Goal: Task Accomplishment & Management: Manage account settings

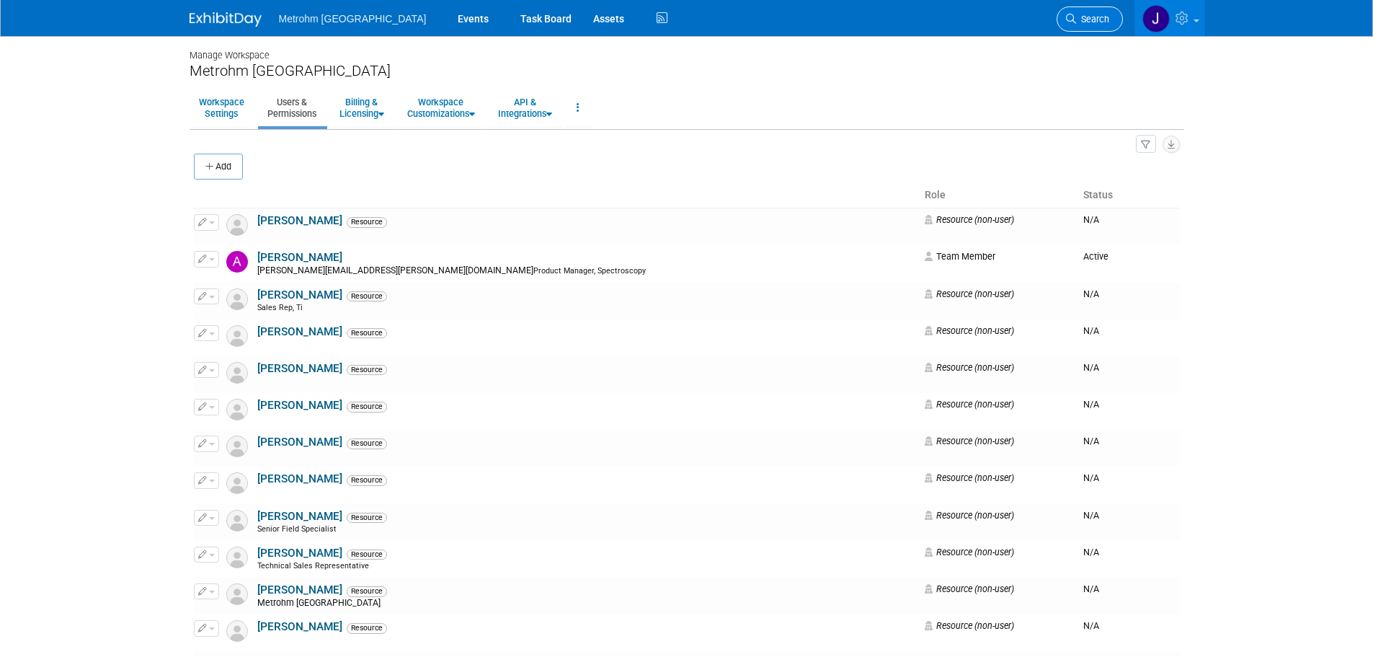
click at [1088, 27] on link "Search" at bounding box center [1090, 18] width 66 height 25
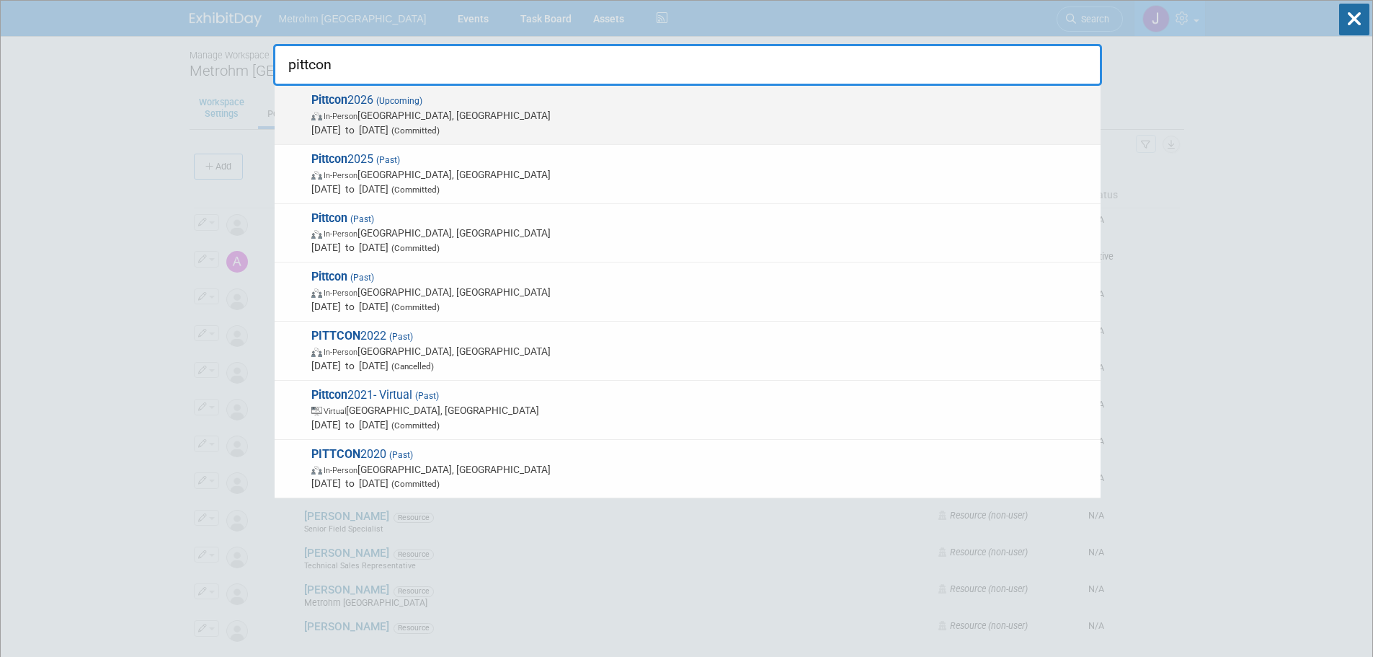
type input "pittcon"
click at [616, 115] on span "In-Person San Antonio, TX" at bounding box center [702, 115] width 782 height 14
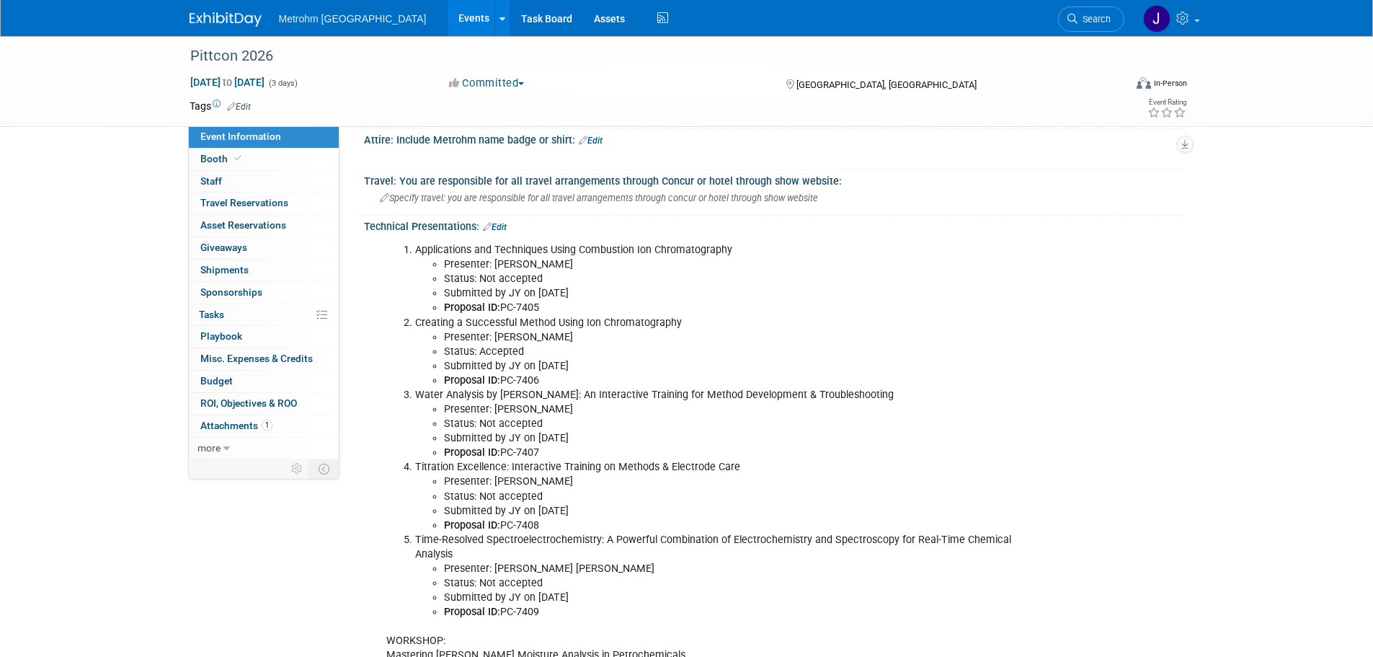
scroll to position [432, 0]
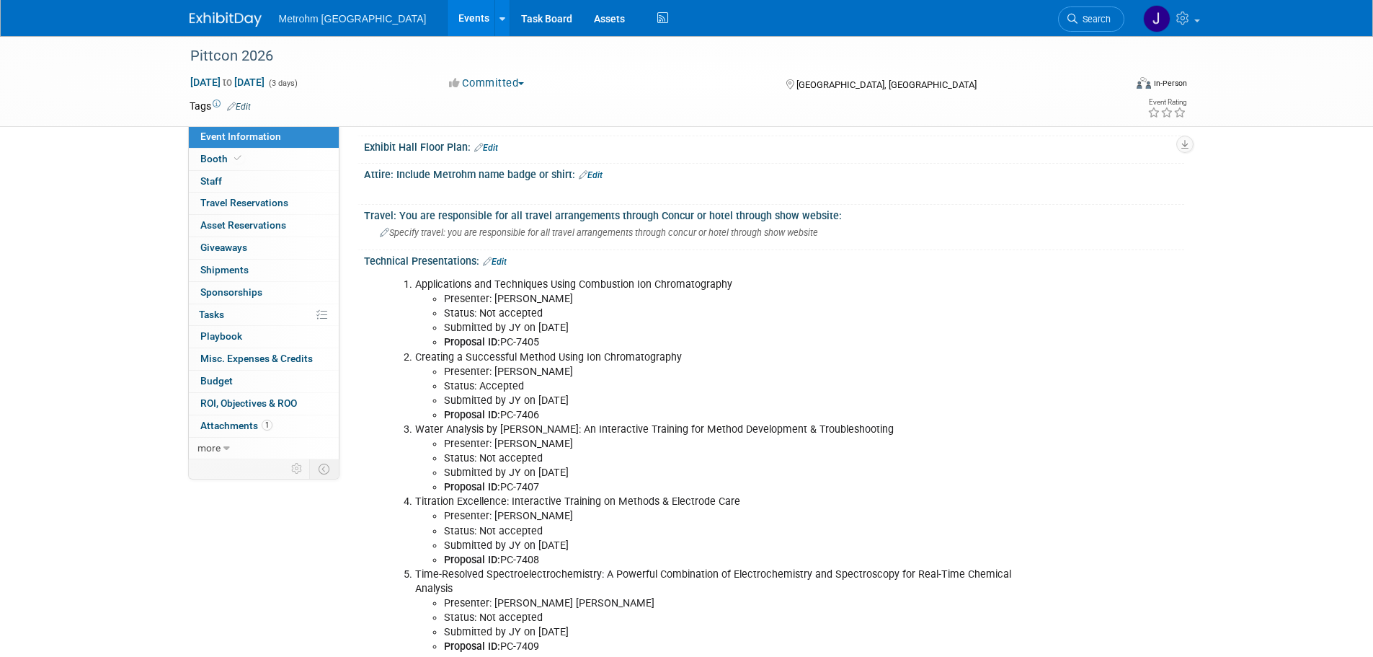
click at [502, 257] on link "Edit" at bounding box center [495, 262] width 24 height 10
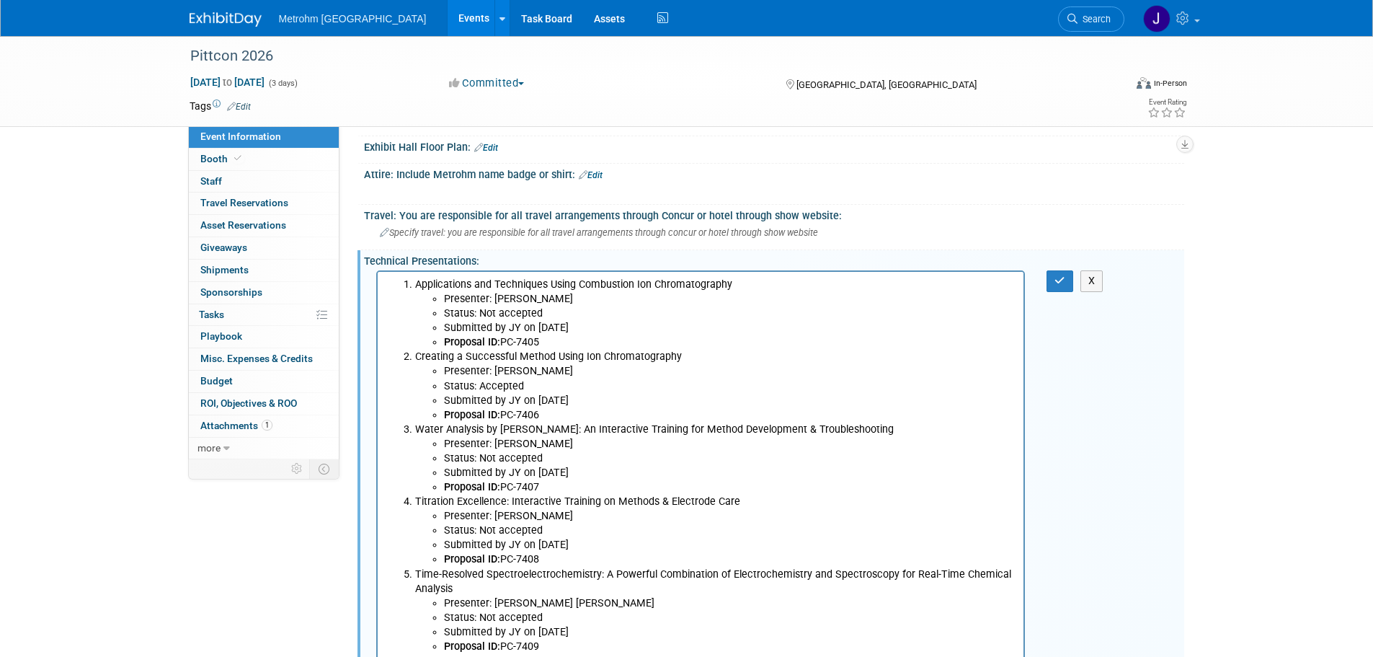
scroll to position [0, 0]
click at [572, 413] on li "Proposal ID: PC-7406" at bounding box center [729, 415] width 572 height 14
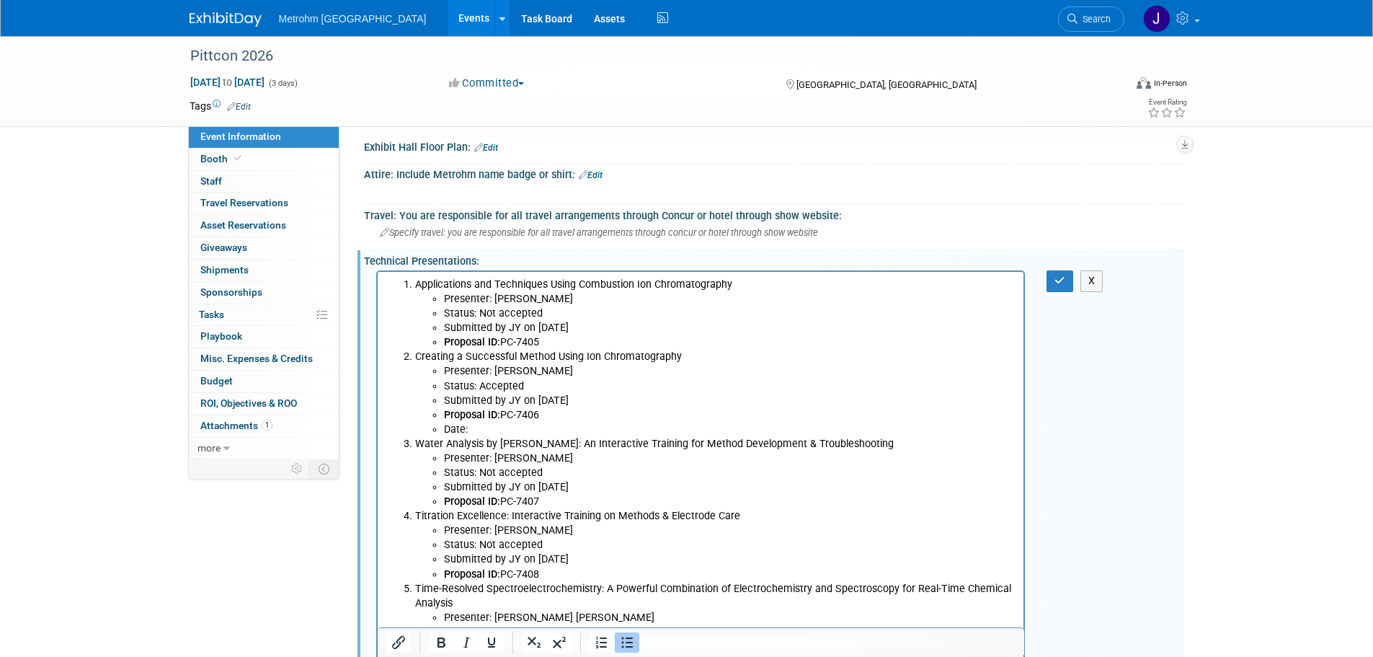
click at [481, 425] on li "Date:" at bounding box center [729, 429] width 572 height 14
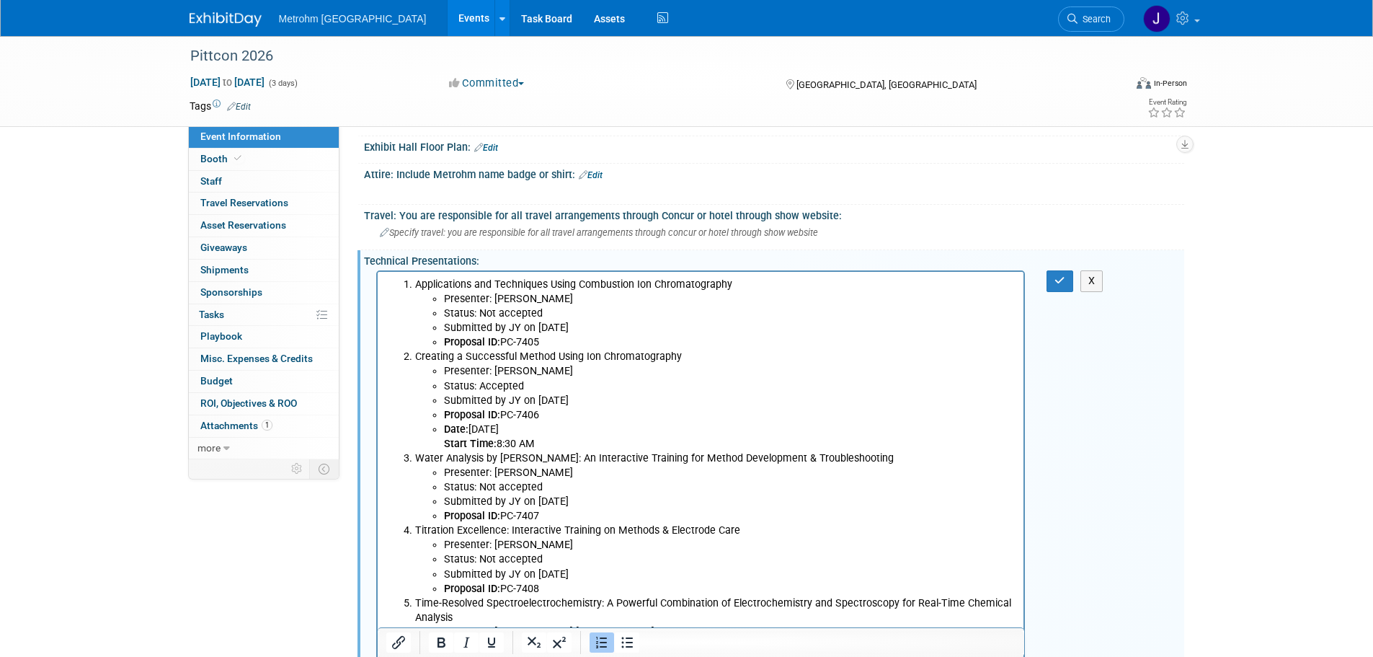
click at [443, 442] on b "Start Time:" at bounding box center [469, 443] width 53 height 12
click at [1064, 280] on icon "button" at bounding box center [1059, 280] width 11 height 10
